Goal: Task Accomplishment & Management: Manage account settings

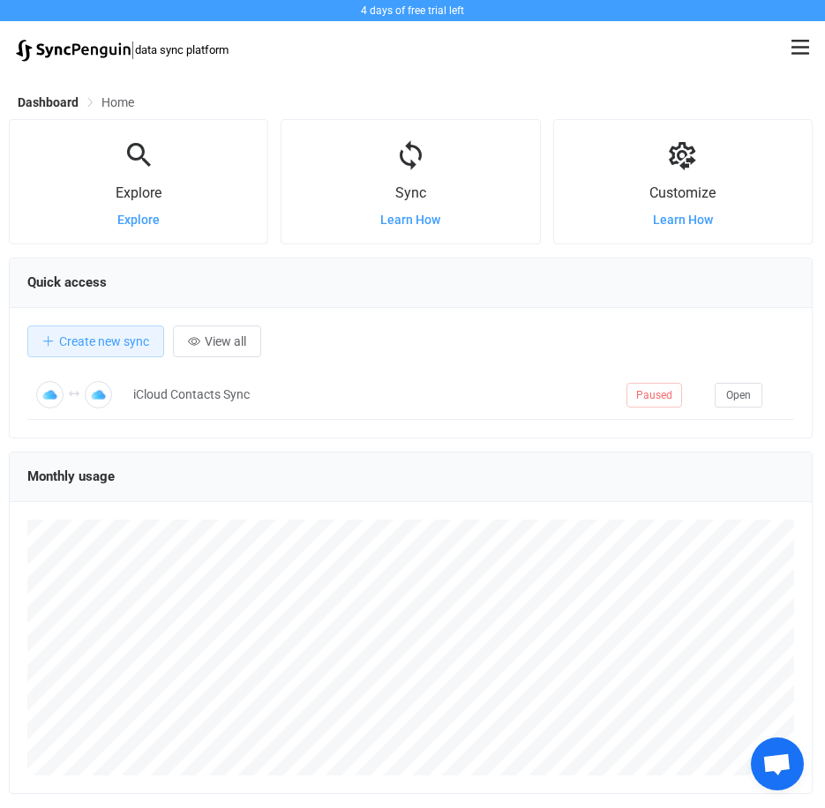
scroll to position [342, 803]
click at [804, 47] on icon at bounding box center [800, 47] width 18 height 15
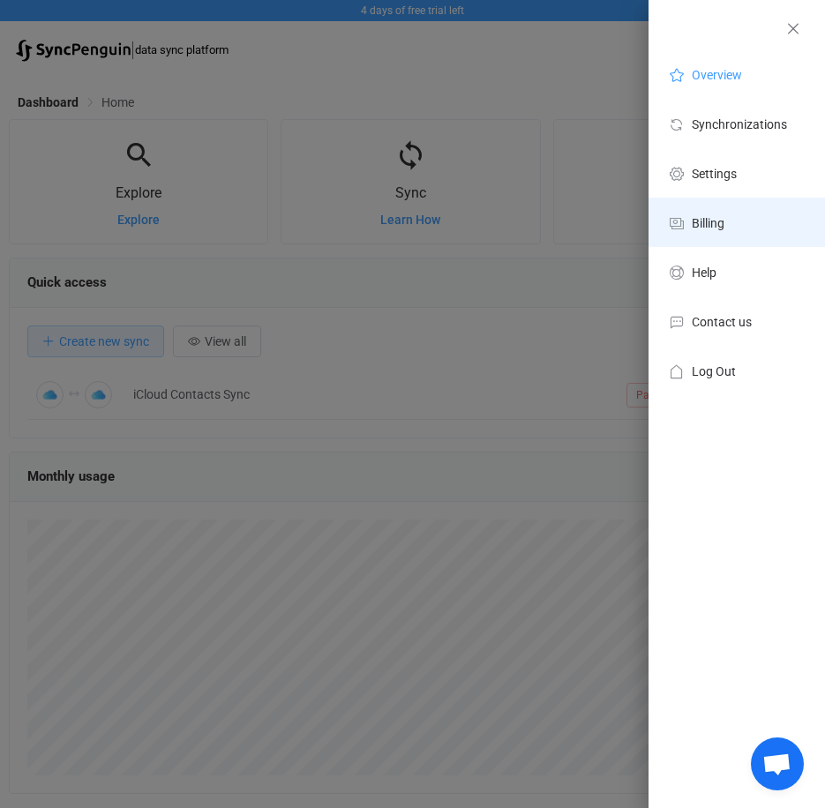
click at [704, 222] on span "Billing" at bounding box center [707, 223] width 33 height 14
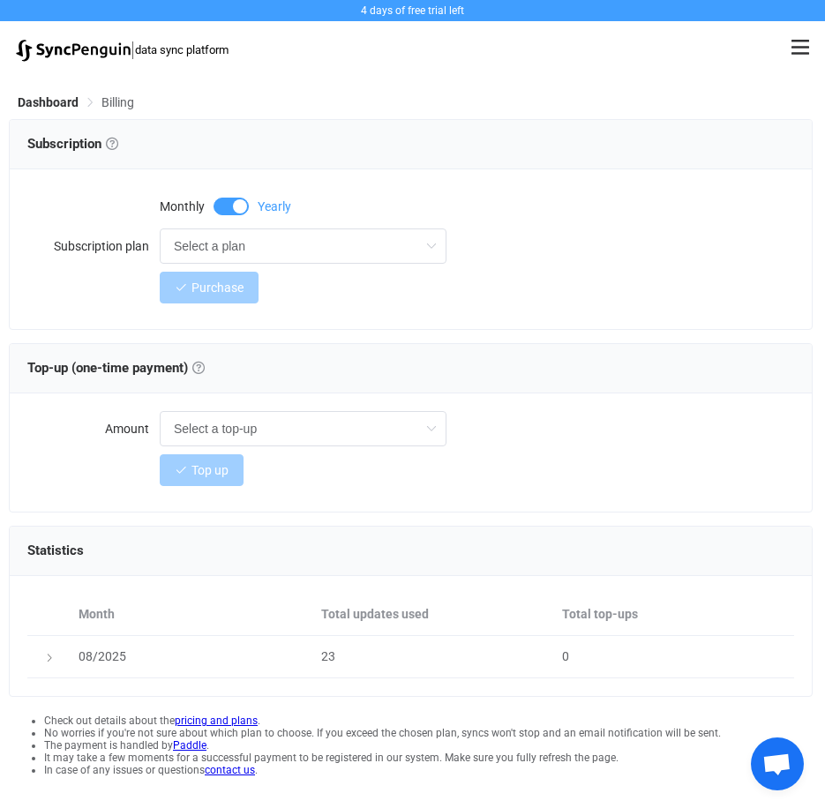
click at [217, 205] on span at bounding box center [230, 207] width 35 height 18
click at [269, 243] on input "Select a plan" at bounding box center [303, 245] width 287 height 35
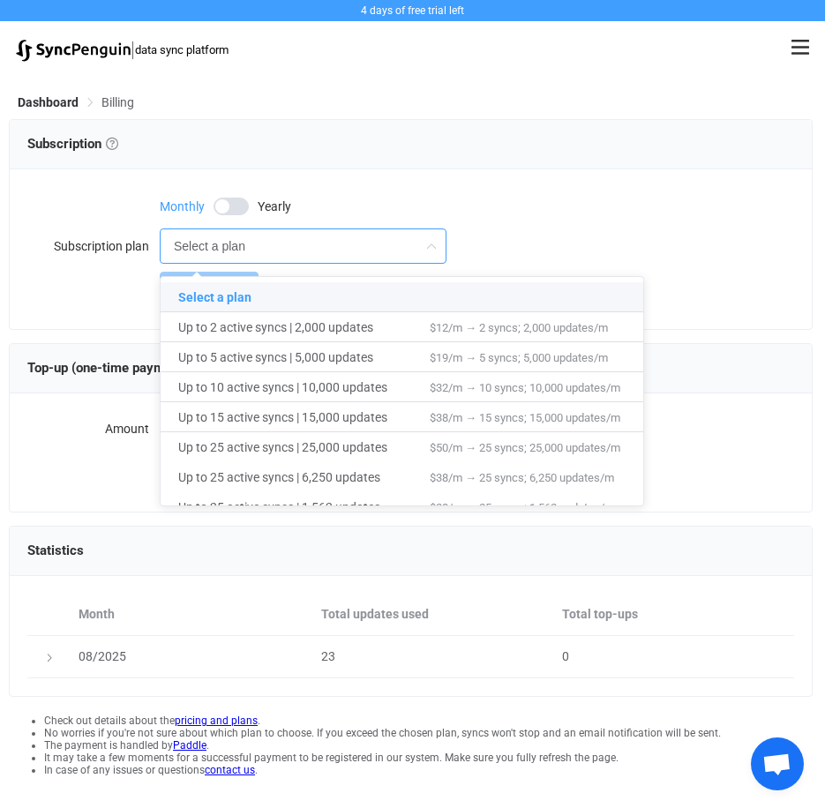
click at [385, 196] on div "Monthly Yearly" at bounding box center [477, 204] width 634 height 35
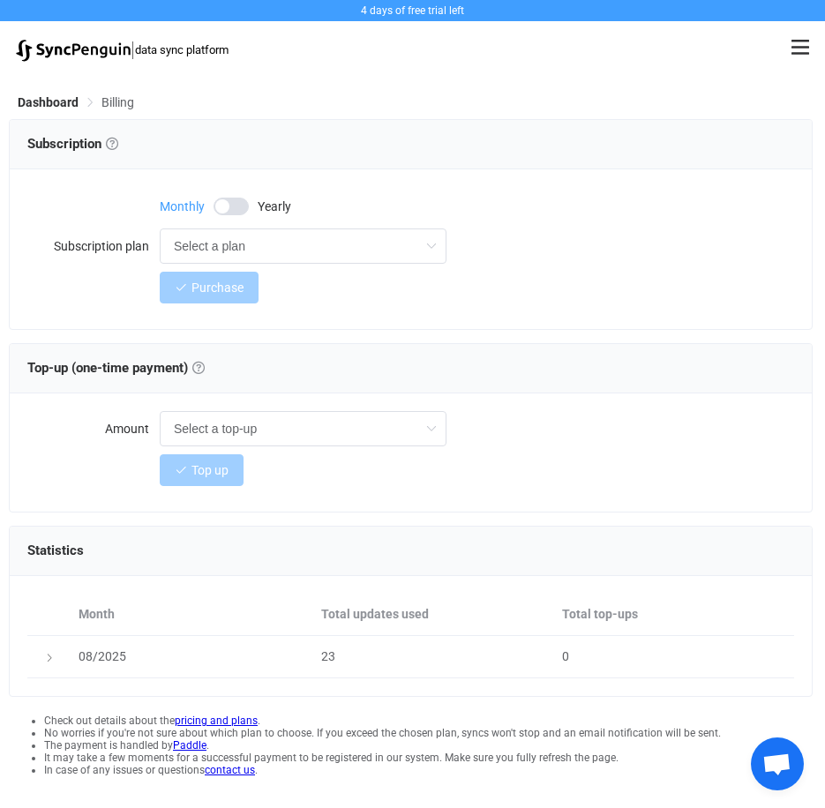
click at [797, 49] on icon at bounding box center [800, 47] width 18 height 20
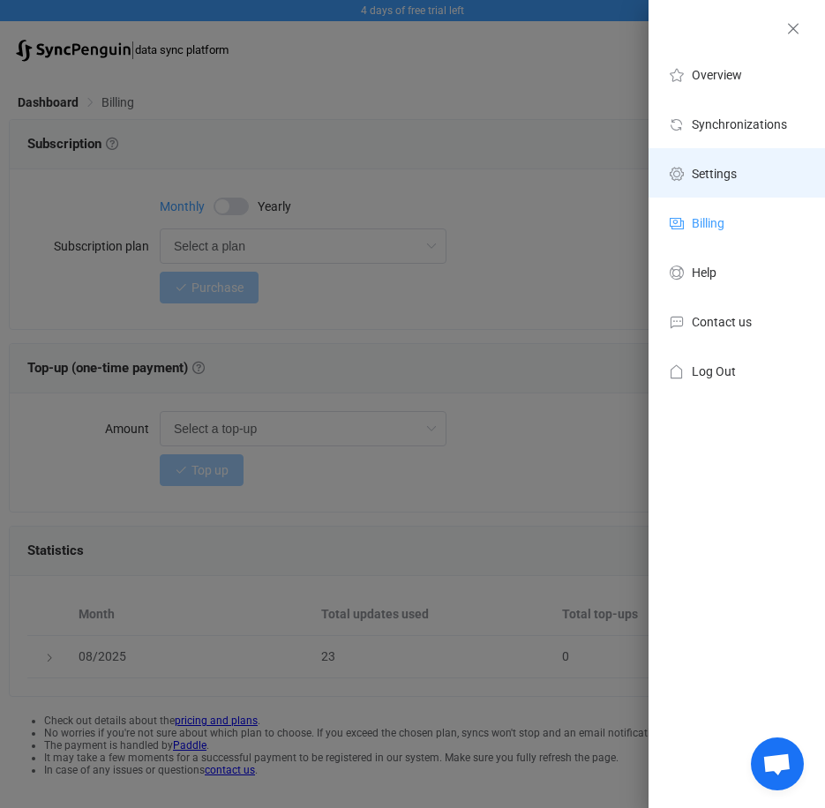
click at [718, 161] on li "Settings" at bounding box center [736, 172] width 176 height 49
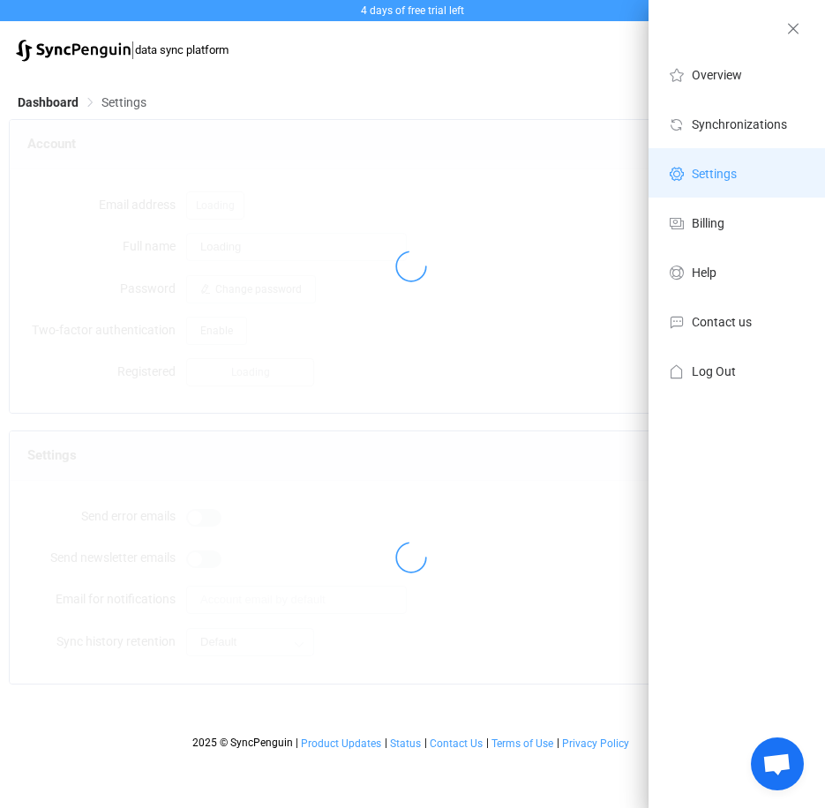
type input "[PERSON_NAME]"
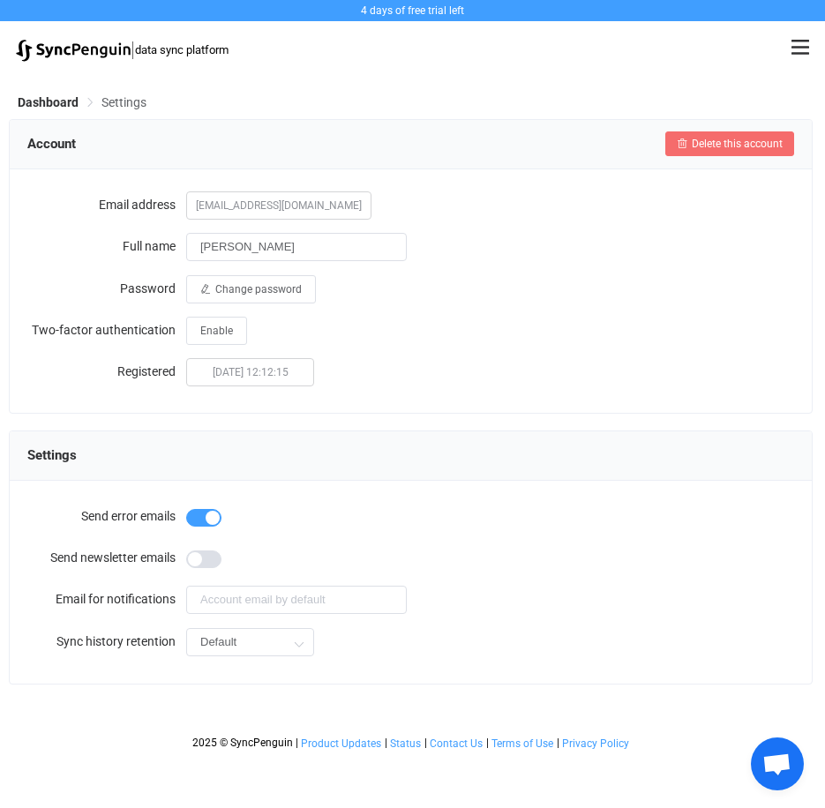
click at [709, 141] on span "Delete this account" at bounding box center [736, 144] width 91 height 12
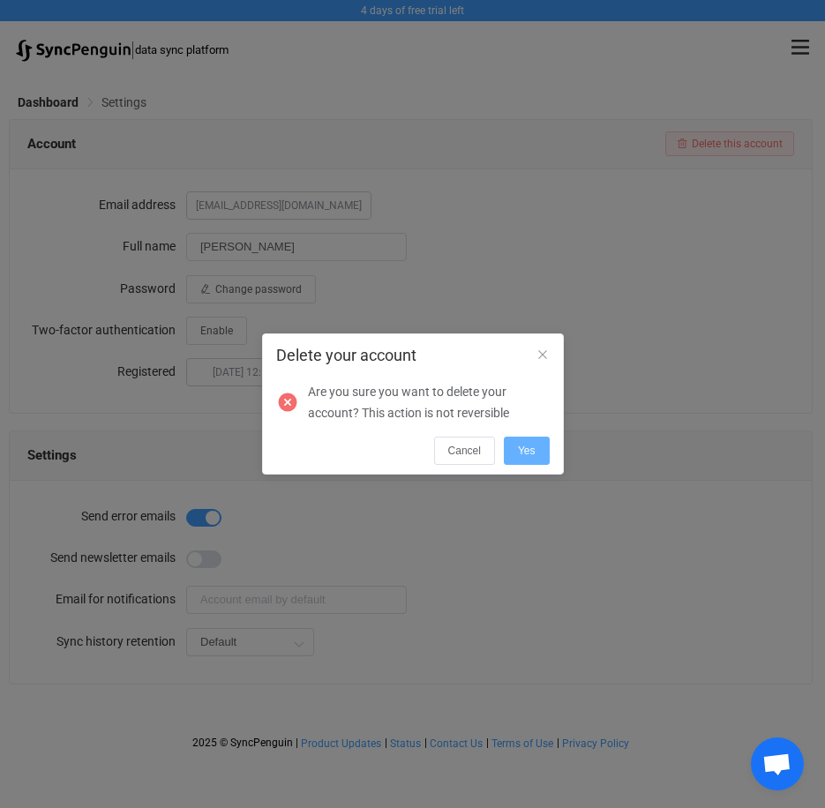
click at [529, 447] on span "Yes" at bounding box center [527, 450] width 18 height 12
